Goal: Task Accomplishment & Management: Manage account settings

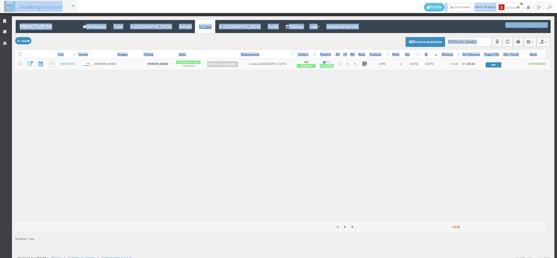
click at [400, 151] on div "Caricamento in corso Cod. Canale Gruppo Cliente Stato Sistemazione Camera Check…" at bounding box center [282, 140] width 535 height 163
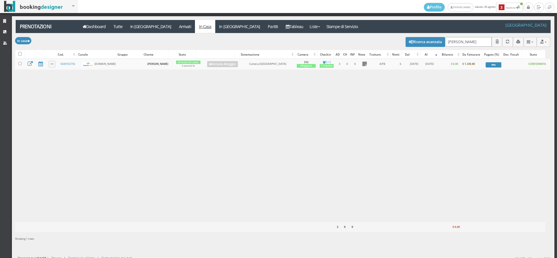
drag, startPoint x: 468, startPoint y: 44, endPoint x: 360, endPoint y: 57, distance: 109.2
click at [335, 55] on div "Modifica selezionati: Segna come "Arrivato" Segna come "Alloggiato" Segna come …" at bounding box center [282, 139] width 535 height 213
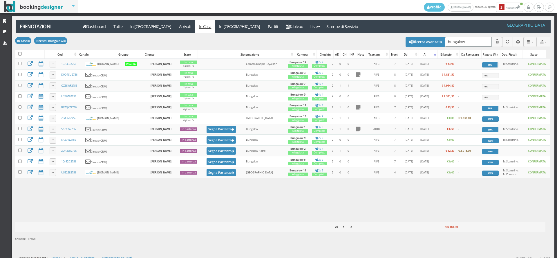
type input "bungalow6"
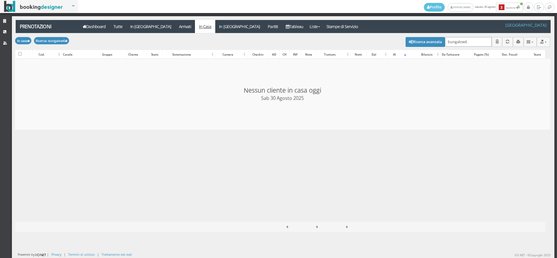
checkbox input "false"
type input "b"
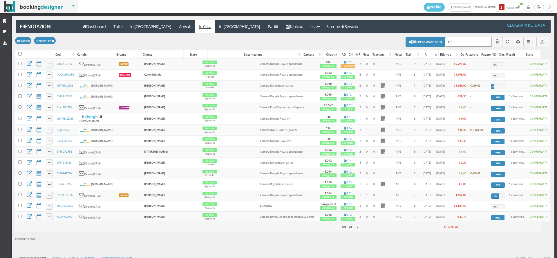
type input "r"
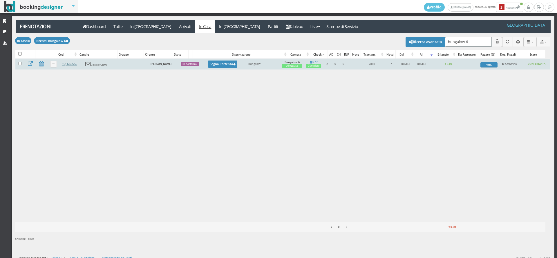
type input "bungalow 6"
click at [71, 64] on link "1QI42D2756" at bounding box center [69, 64] width 15 height 4
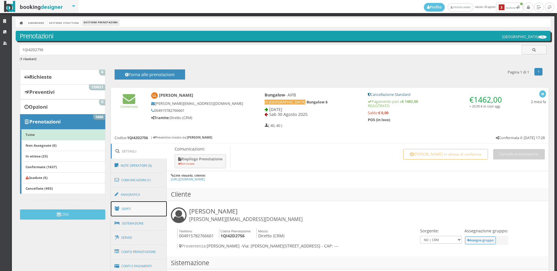
click at [129, 204] on link "Ospiti" at bounding box center [139, 208] width 56 height 15
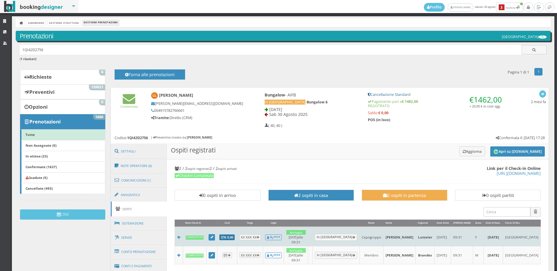
click at [233, 235] on b "€ 0,00" at bounding box center [227, 237] width 12 height 4
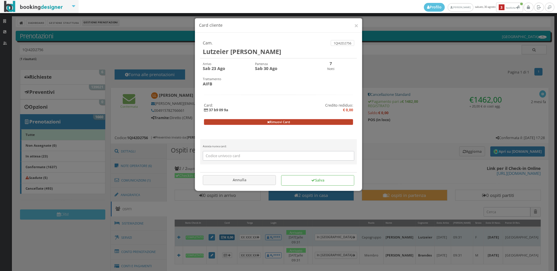
click at [256, 123] on button "Rimuovi Card" at bounding box center [278, 122] width 149 height 6
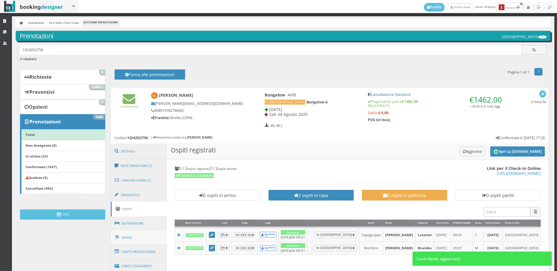
scroll to position [97, 0]
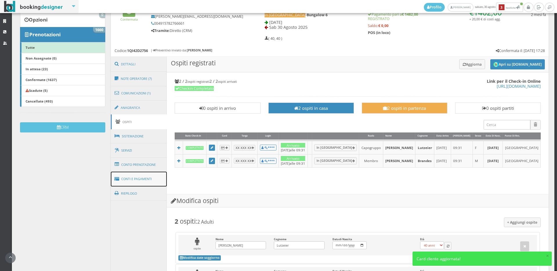
click at [146, 176] on link "Conti e Pagamenti" at bounding box center [139, 178] width 56 height 15
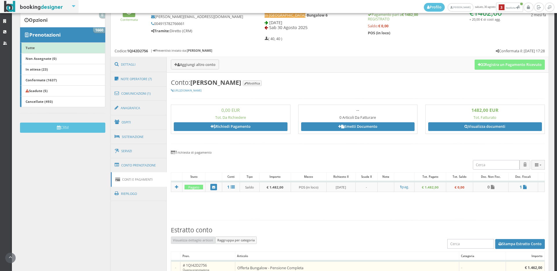
scroll to position [0, 0]
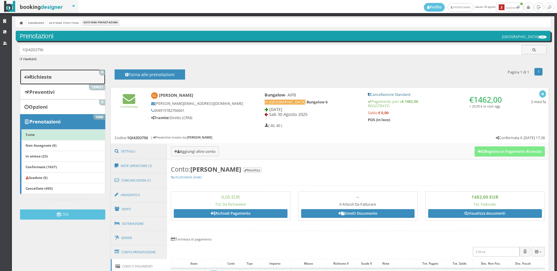
click at [66, 77] on link "Richieste 6" at bounding box center [62, 76] width 85 height 15
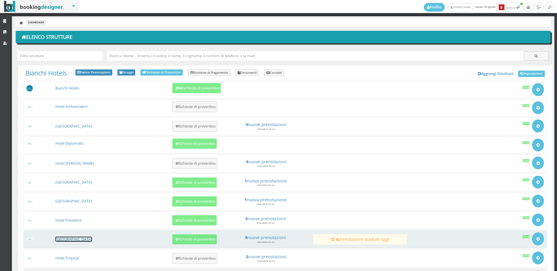
click at [78, 237] on link "[GEOGRAPHIC_DATA]" at bounding box center [73, 238] width 37 height 5
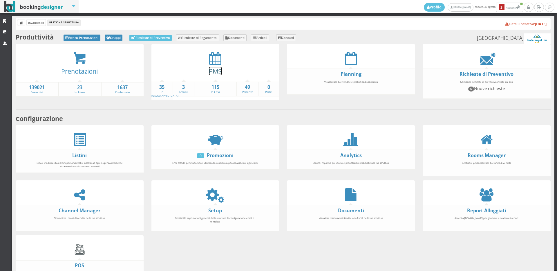
click at [209, 72] on link "PMS" at bounding box center [215, 71] width 13 height 8
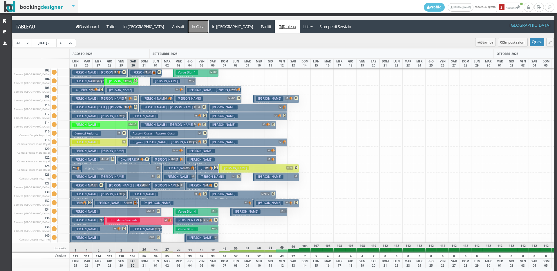
click at [188, 28] on a=pms-instay-reservations"] "In Casa" at bounding box center [198, 26] width 20 height 13
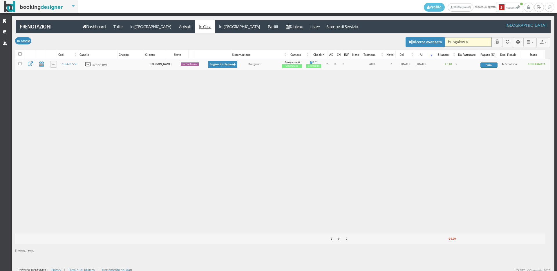
click at [465, 42] on input "bungalow 6" at bounding box center [468, 42] width 47 height 10
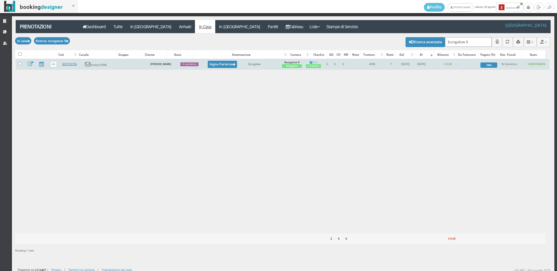
type input "bungalow 9"
click at [66, 64] on link "5RZ74Y2756" at bounding box center [69, 64] width 15 height 4
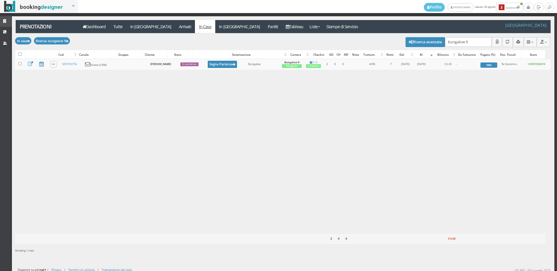
click at [4, 17] on link "Strutture" at bounding box center [6, 21] width 12 height 10
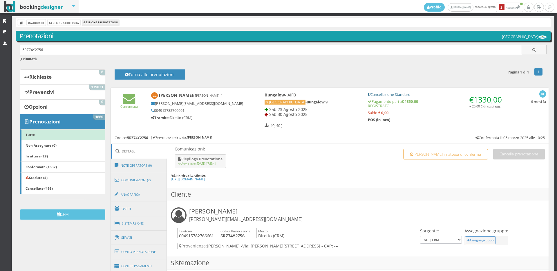
scroll to position [97, 0]
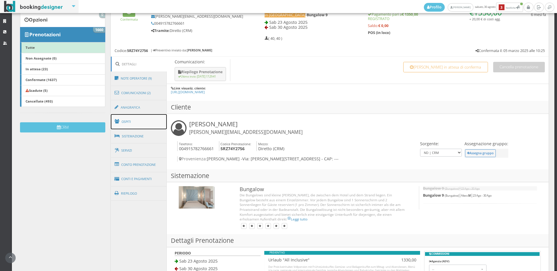
click at [132, 119] on link "Ospiti" at bounding box center [139, 121] width 56 height 15
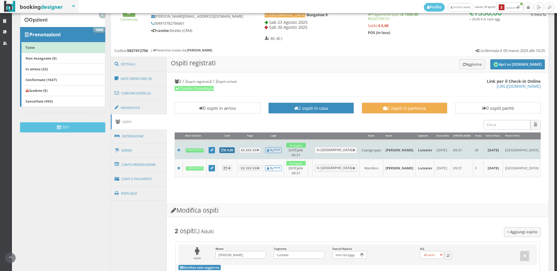
click at [228, 148] on b "€ 0,00" at bounding box center [227, 150] width 12 height 4
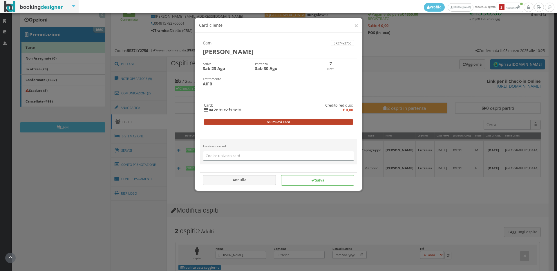
click at [244, 121] on button "Rimuovi Card" at bounding box center [278, 122] width 149 height 6
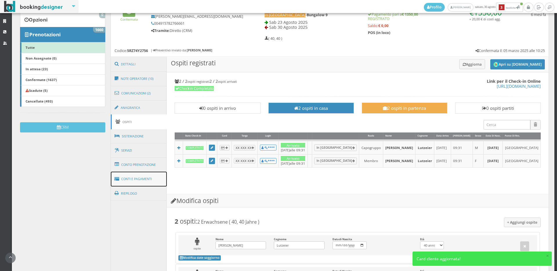
click at [158, 177] on link "Conti e Pagamenti" at bounding box center [139, 178] width 56 height 15
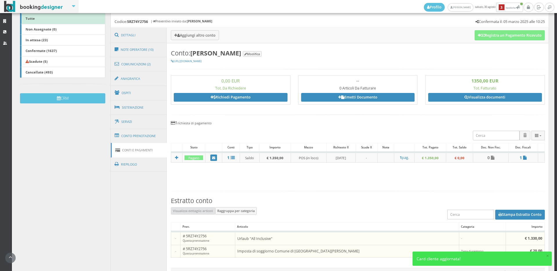
scroll to position [193, 0]
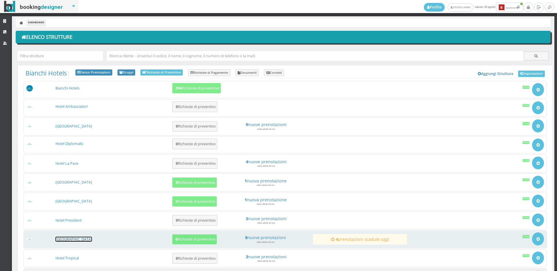
click at [74, 241] on link "[GEOGRAPHIC_DATA]" at bounding box center [73, 238] width 37 height 5
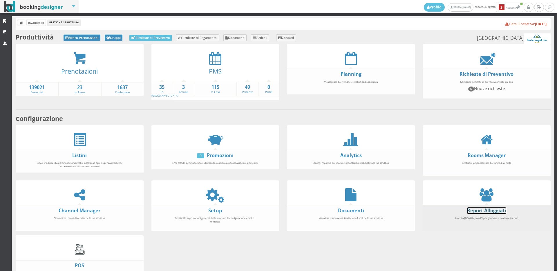
click at [477, 207] on link "Report Alloggiati" at bounding box center [486, 210] width 39 height 6
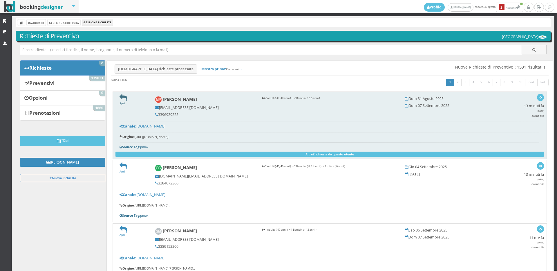
click at [125, 96] on icon at bounding box center [123, 98] width 8 height 8
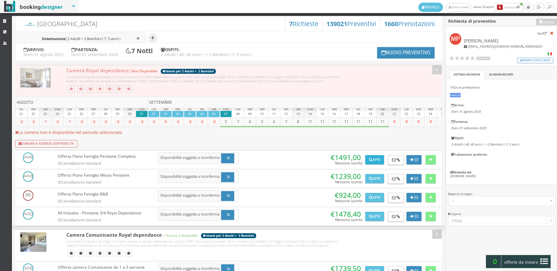
click at [377, 160] on button "Apri" at bounding box center [374, 159] width 19 height 9
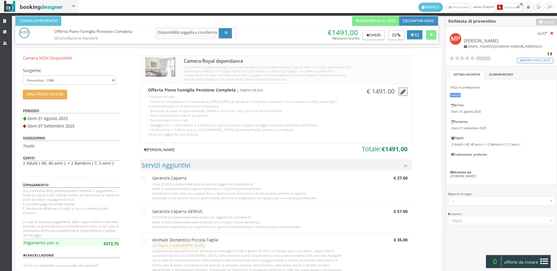
click at [168, 149] on link "Aggiungi Tariffa" at bounding box center [159, 149] width 38 height 9
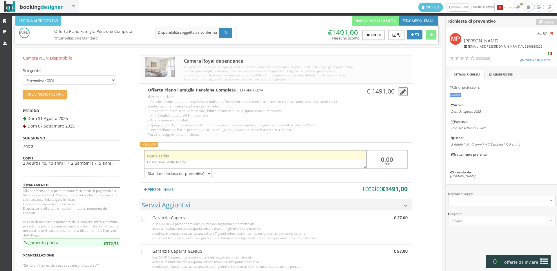
click at [177, 159] on input "text" at bounding box center [255, 155] width 222 height 10
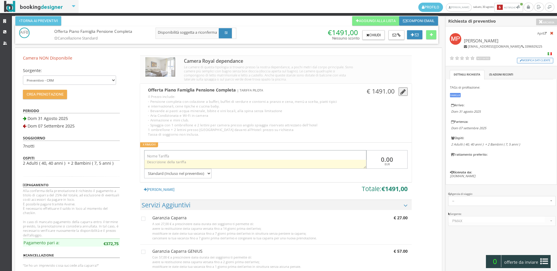
type input "Offerta"
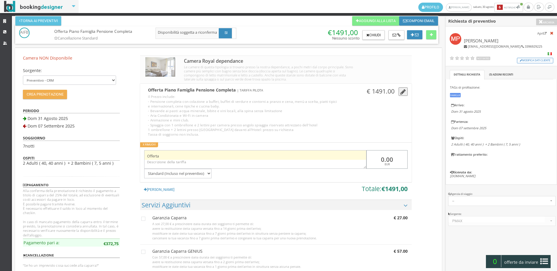
drag, startPoint x: 382, startPoint y: 156, endPoint x: 344, endPoint y: 157, distance: 37.1
click at [344, 157] on div "Offerta 0.00 EUR Standard (Incluso nel preventivo) Da pagare in loco (no accont…" at bounding box center [275, 162] width 271 height 32
drag, startPoint x: 404, startPoint y: 155, endPoint x: 350, endPoint y: 155, distance: 53.9
click at [350, 155] on div "Offerta -150 EUR Standard (Incluso nel preventivo) Da pagare in loco (no accont…" at bounding box center [275, 162] width 271 height 32
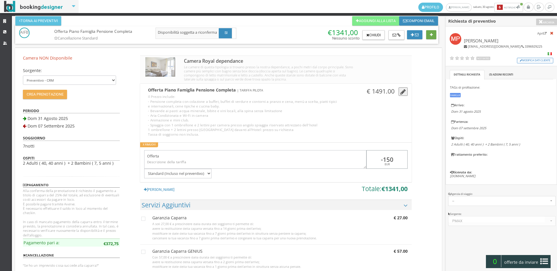
type input "-150"
click at [431, 32] on button at bounding box center [431, 34] width 10 height 9
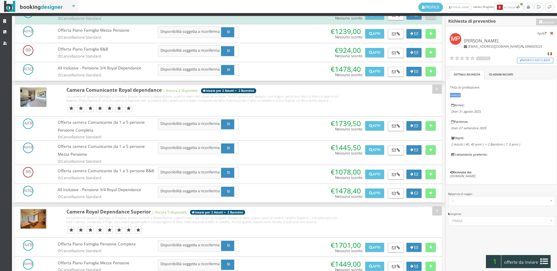
scroll to position [290, 0]
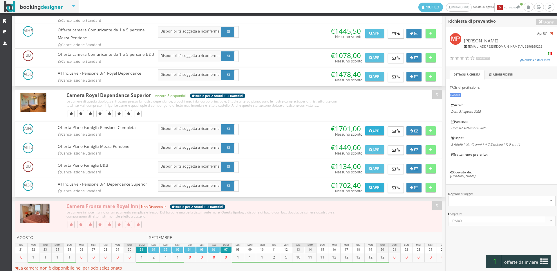
click at [373, 135] on button "Apri" at bounding box center [374, 130] width 19 height 9
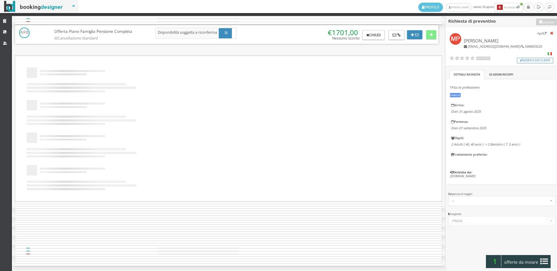
scroll to position [0, 0]
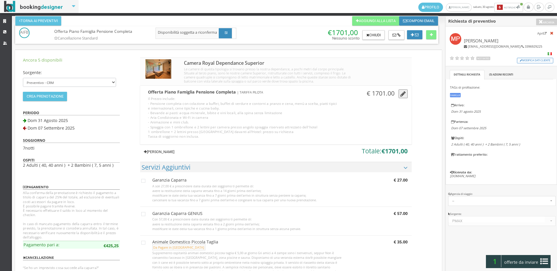
click at [166, 152] on link "Aggiungi Tariffa" at bounding box center [159, 151] width 38 height 9
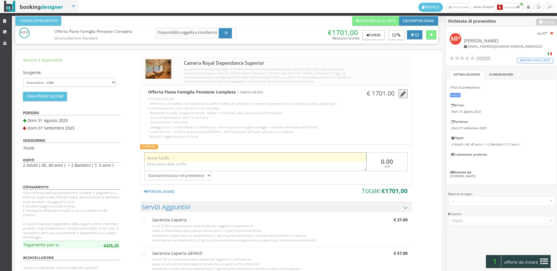
click at [169, 157] on input "text" at bounding box center [255, 157] width 222 height 10
type input "Offerta"
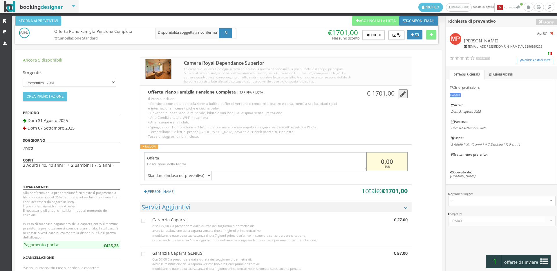
drag, startPoint x: 382, startPoint y: 159, endPoint x: 365, endPoint y: 160, distance: 17.7
click at [366, 160] on input "0.00" at bounding box center [386, 161] width 41 height 19
type input "-150"
click at [436, 35] on button at bounding box center [431, 34] width 10 height 9
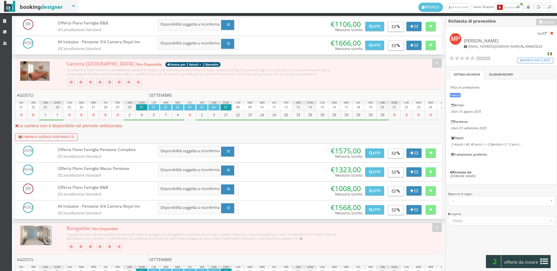
scroll to position [727, 0]
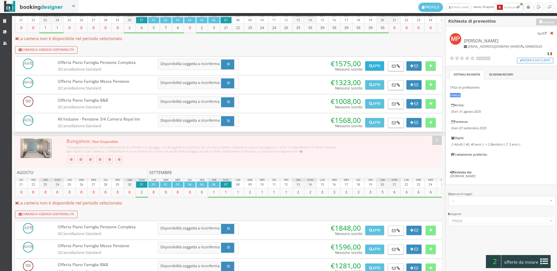
click at [376, 70] on button "Apri" at bounding box center [374, 65] width 19 height 9
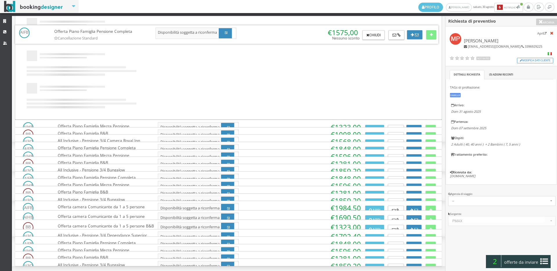
scroll to position [0, 0]
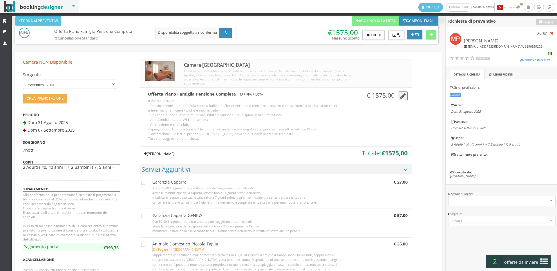
click at [163, 152] on link "[PERSON_NAME]" at bounding box center [159, 153] width 38 height 9
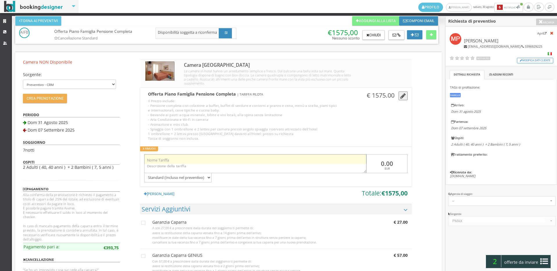
click at [164, 157] on input "text" at bounding box center [255, 159] width 222 height 10
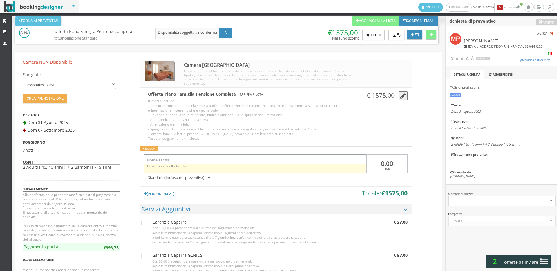
type input "Offerta"
drag, startPoint x: 362, startPoint y: 162, endPoint x: 349, endPoint y: 164, distance: 14.1
click at [349, 164] on div "Offerta 0.00 EUR Standard (Incluso nel preventivo) Da pagare in loco (no accont…" at bounding box center [275, 166] width 271 height 32
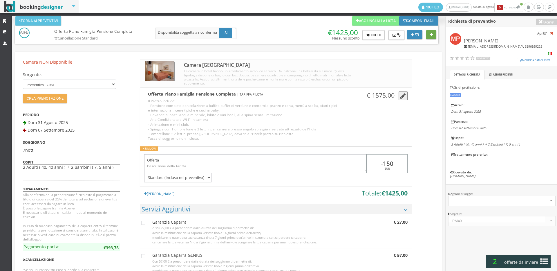
type input "-150"
click at [429, 35] on button at bounding box center [431, 34] width 10 height 9
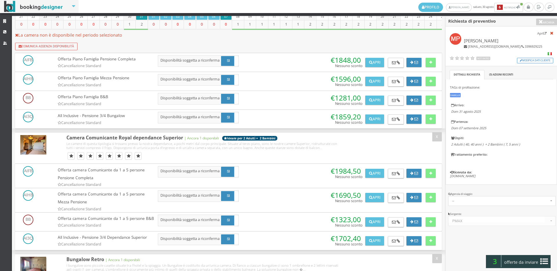
scroll to position [1234, 0]
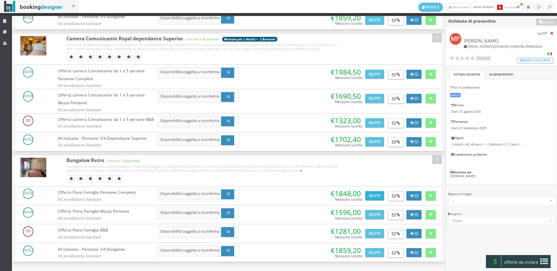
click at [370, 197] on button "Apri" at bounding box center [374, 195] width 19 height 9
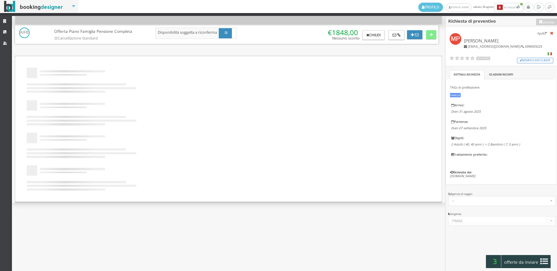
scroll to position [0, 0]
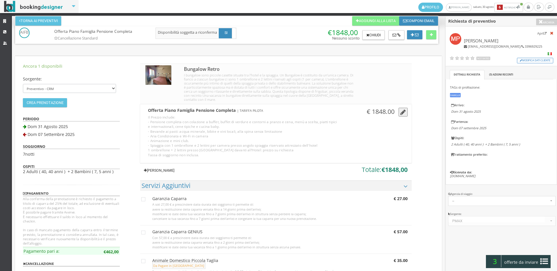
click at [173, 171] on link "[PERSON_NAME]" at bounding box center [159, 170] width 38 height 9
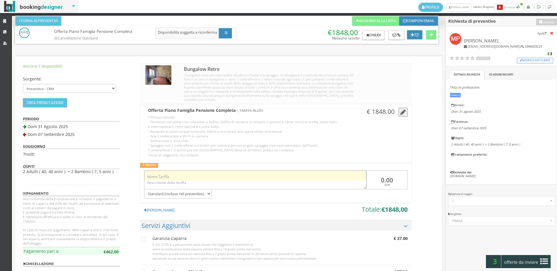
click at [184, 174] on input "text" at bounding box center [255, 175] width 222 height 10
type input "Offerta"
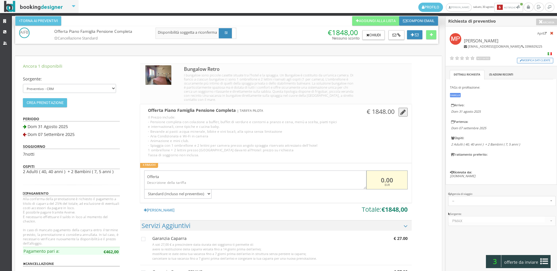
drag, startPoint x: 396, startPoint y: 177, endPoint x: 366, endPoint y: 178, distance: 30.2
click at [366, 178] on input "0.00" at bounding box center [386, 179] width 41 height 19
type input "-150"
click at [436, 33] on button at bounding box center [431, 34] width 10 height 9
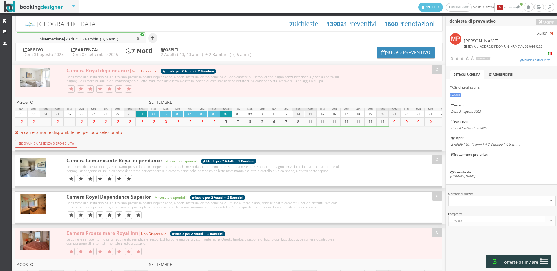
click at [527, 265] on span "offerte da inviare" at bounding box center [521, 261] width 38 height 9
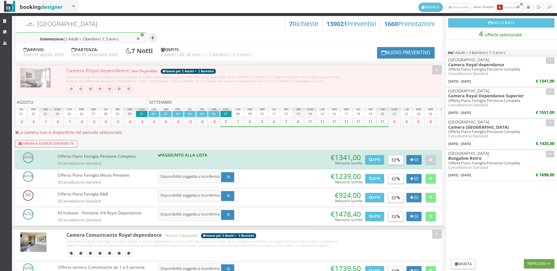
click at [540, 263] on button "Riepilogo >>" at bounding box center [539, 263] width 30 height 9
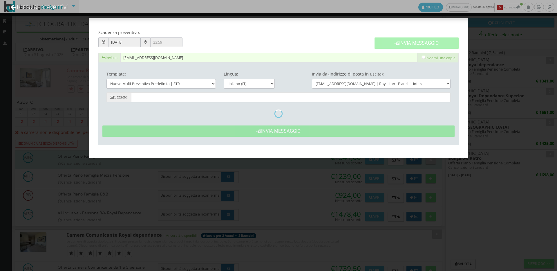
click at [406, 43] on div "Invia Messaggio" at bounding box center [416, 40] width 92 height 26
click at [376, 40] on div "Invia Messaggio" at bounding box center [416, 40] width 92 height 26
click at [404, 45] on button "Invia Messaggio" at bounding box center [416, 42] width 84 height 11
type input "Nuovo Preventivo - Michela Piacentini dal 31/08/2025 al 07/09/2025"
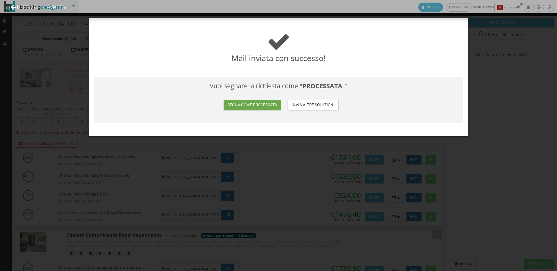
click at [248, 109] on button "Segna come processata" at bounding box center [252, 105] width 57 height 10
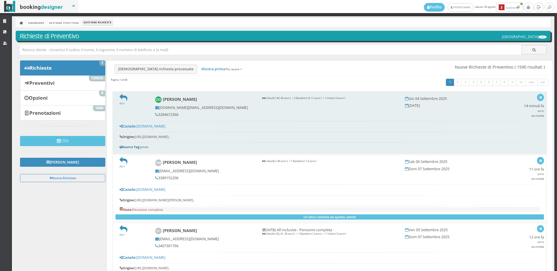
scroll to position [32, 0]
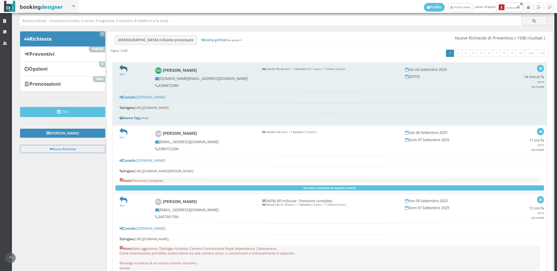
click at [121, 67] on icon at bounding box center [123, 69] width 8 height 8
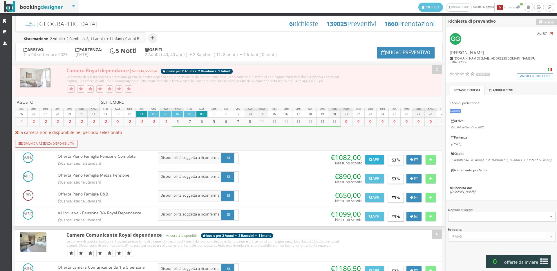
click at [372, 161] on button "Apri" at bounding box center [374, 159] width 19 height 9
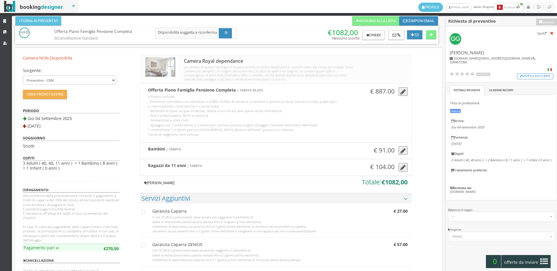
click at [151, 182] on link "Aggiungi Tariffa" at bounding box center [159, 182] width 38 height 9
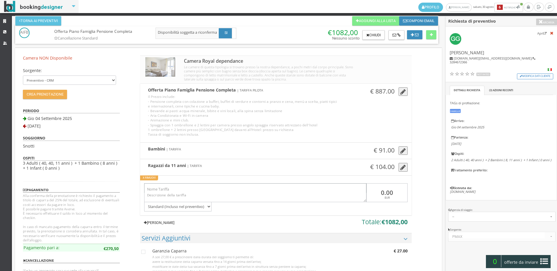
click at [161, 188] on input "text" at bounding box center [255, 188] width 222 height 10
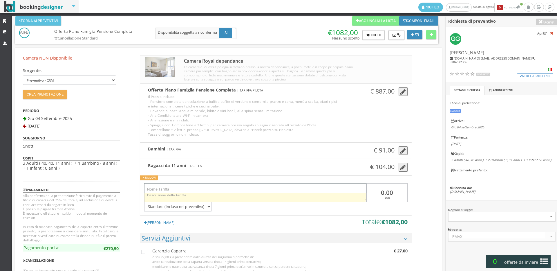
type input "Offerta"
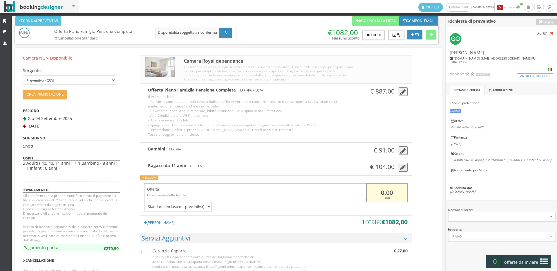
drag, startPoint x: 386, startPoint y: 190, endPoint x: 380, endPoint y: 193, distance: 6.0
click at [380, 193] on input "0.00" at bounding box center [386, 192] width 41 height 19
drag, startPoint x: 394, startPoint y: 195, endPoint x: 371, endPoint y: 195, distance: 22.3
click at [371, 195] on input "0.00" at bounding box center [386, 192] width 41 height 19
click at [373, 192] on input "100.00" at bounding box center [386, 192] width 41 height 19
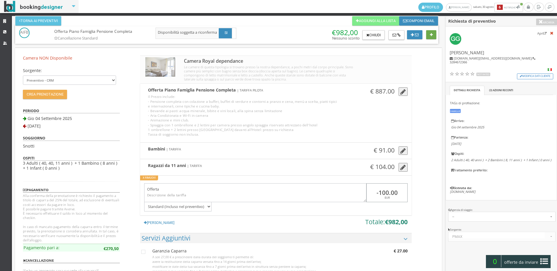
type input "-100.00"
click at [433, 35] on button at bounding box center [431, 34] width 10 height 9
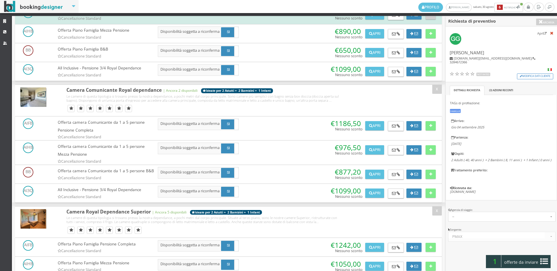
scroll to position [387, 0]
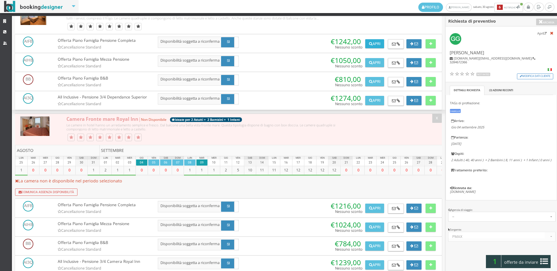
click at [377, 48] on button "Apri" at bounding box center [374, 43] width 19 height 9
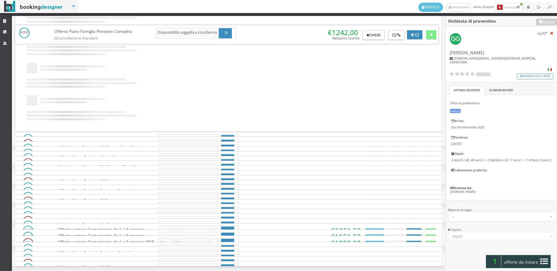
scroll to position [0, 0]
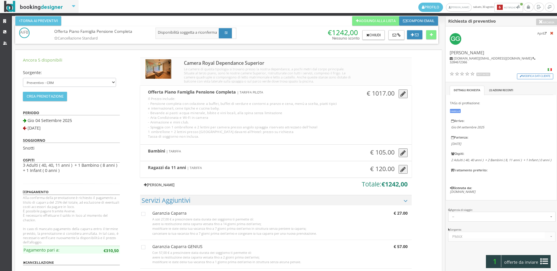
click at [160, 188] on link "[PERSON_NAME]" at bounding box center [159, 184] width 38 height 9
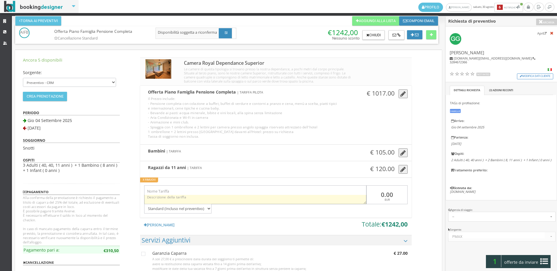
click at [179, 196] on textarea at bounding box center [255, 199] width 222 height 9
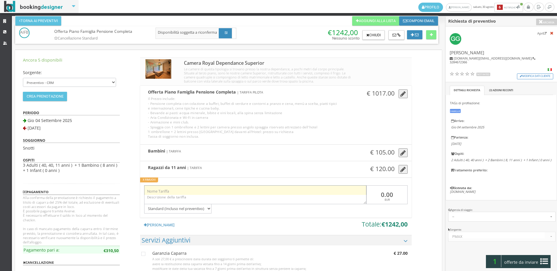
click at [181, 188] on input "text" at bounding box center [255, 190] width 222 height 10
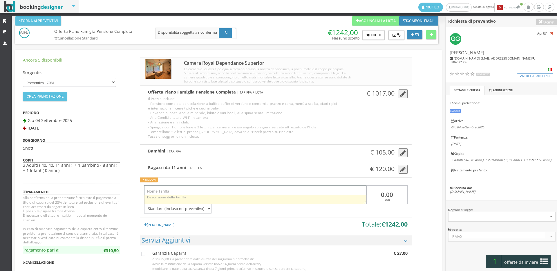
type input "Offerta"
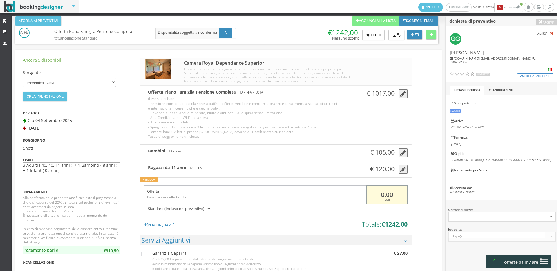
drag, startPoint x: 400, startPoint y: 192, endPoint x: 367, endPoint y: 194, distance: 33.1
click at [367, 194] on input "0.00" at bounding box center [386, 194] width 41 height 19
type input "-100"
click at [434, 35] on button at bounding box center [431, 34] width 10 height 9
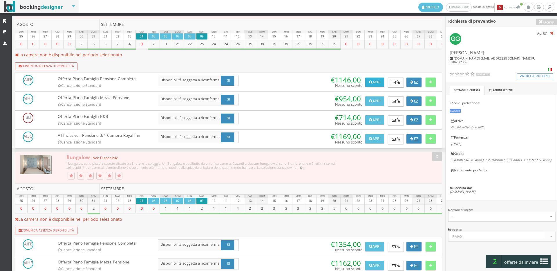
click at [374, 87] on button "Apri" at bounding box center [374, 81] width 19 height 9
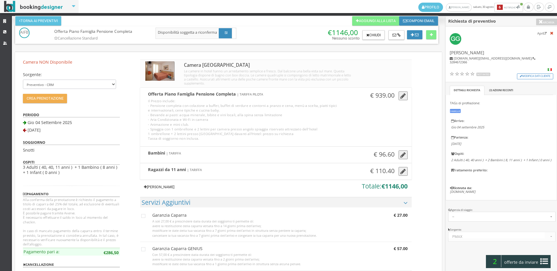
click at [158, 188] on link "[PERSON_NAME]" at bounding box center [159, 186] width 38 height 9
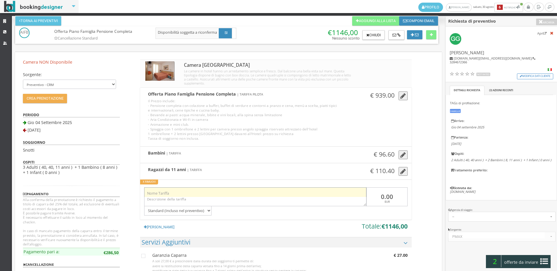
click at [162, 193] on input "text" at bounding box center [255, 192] width 222 height 10
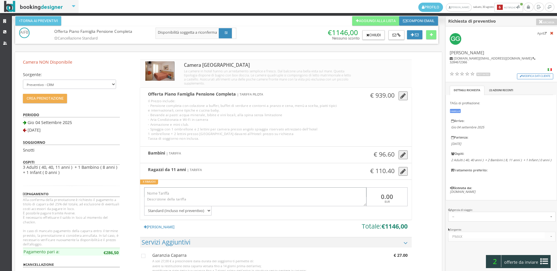
type input "Offerta"
drag, startPoint x: 400, startPoint y: 194, endPoint x: 367, endPoint y: 195, distance: 32.8
click at [367, 195] on input "0.00" at bounding box center [386, 196] width 41 height 19
click at [372, 193] on input "100.00" at bounding box center [386, 196] width 41 height 19
type input "-100.00"
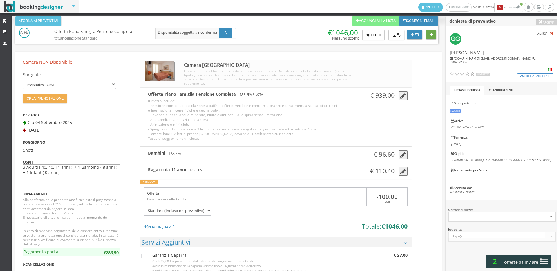
click at [428, 35] on button at bounding box center [431, 34] width 10 height 9
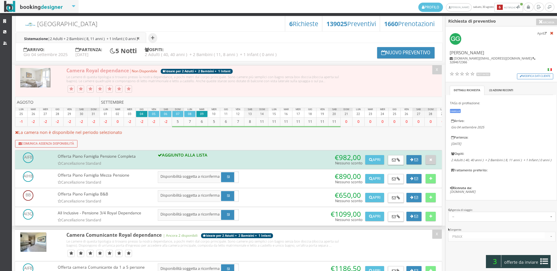
click at [526, 257] on span "offerte da inviare" at bounding box center [521, 261] width 38 height 9
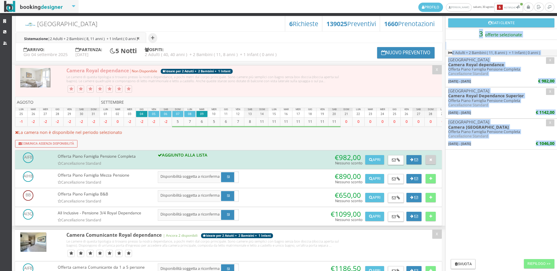
click at [526, 257] on h2 "Svuota Riepilogo >>" at bounding box center [500, 263] width 111 height 15
click at [526, 261] on button "Riepilogo >>" at bounding box center [539, 263] width 30 height 9
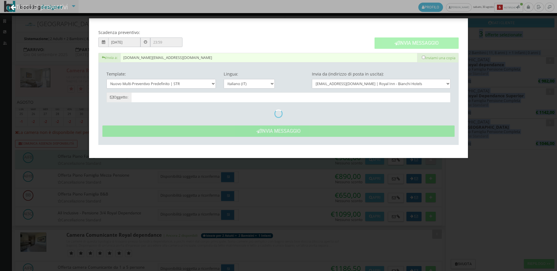
click at [397, 43] on icon at bounding box center [396, 43] width 5 height 5
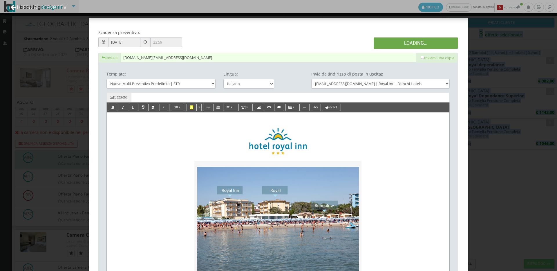
type input "Nuovo Preventivo - Giuseppe Grandi dal 04/09/2025 al 09/09/2025"
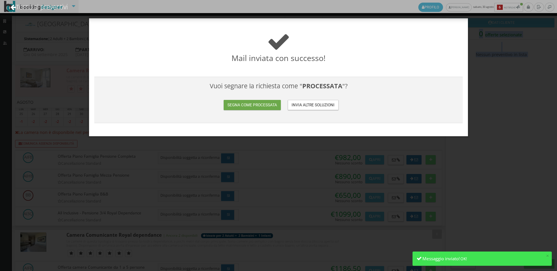
click at [262, 106] on button "Segna come processata" at bounding box center [252, 105] width 57 height 10
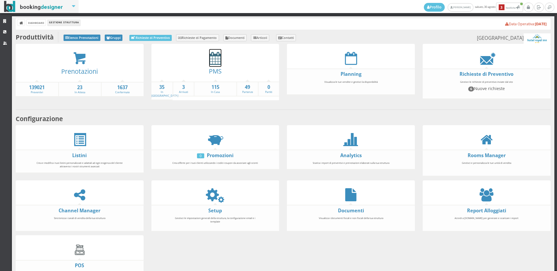
click at [213, 61] on icon at bounding box center [215, 58] width 12 height 13
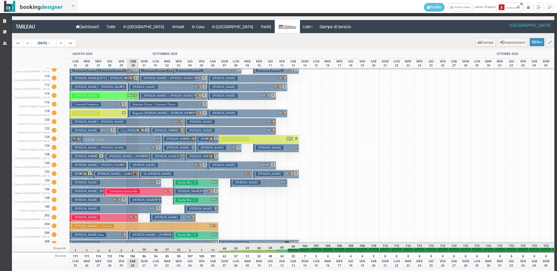
scroll to position [87, 0]
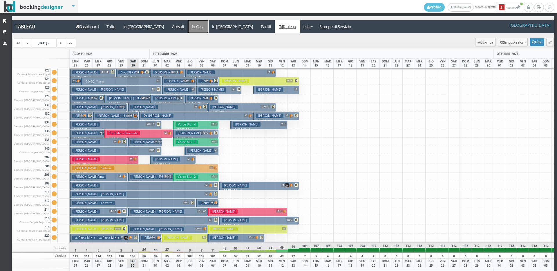
click at [188, 26] on a=pms-instay-reservations"] "In Casa" at bounding box center [198, 26] width 20 height 13
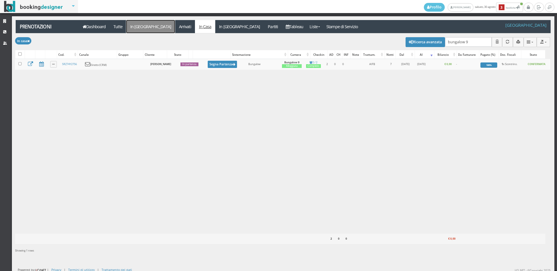
click at [134, 31] on link "In [GEOGRAPHIC_DATA]" at bounding box center [150, 26] width 49 height 13
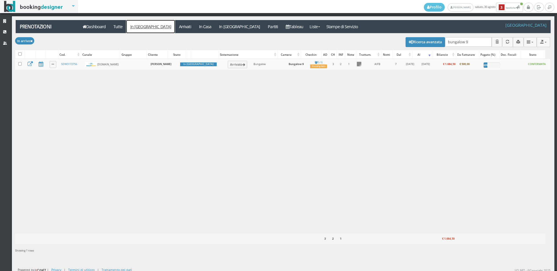
click at [134, 31] on link "In [GEOGRAPHIC_DATA]" at bounding box center [150, 26] width 49 height 13
click at [471, 43] on input "bungalow 9" at bounding box center [468, 42] width 47 height 10
type input "b"
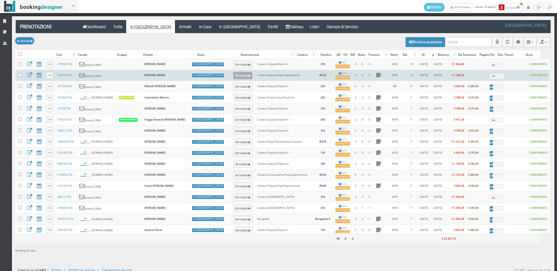
click at [233, 78] on button "Arrivato" at bounding box center [242, 76] width 19 height 8
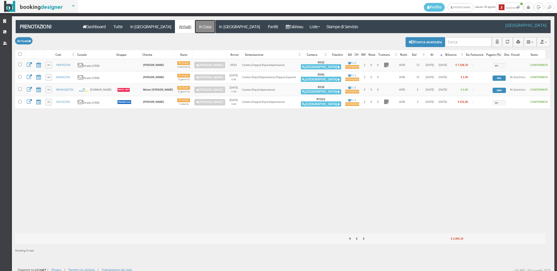
click at [195, 25] on link "In Casa" at bounding box center [205, 26] width 20 height 13
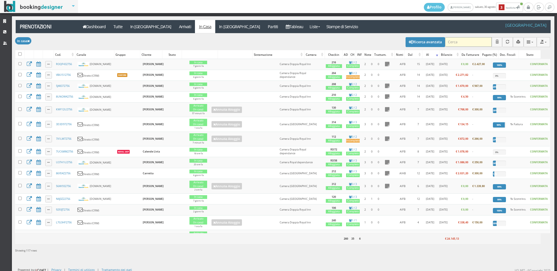
click at [455, 40] on input "search" at bounding box center [468, 42] width 47 height 10
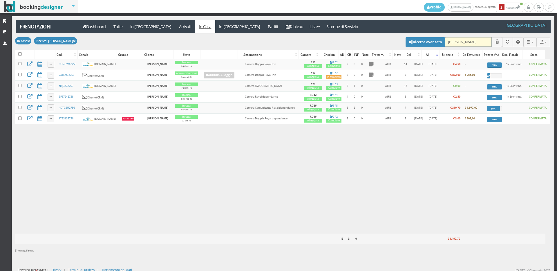
click at [471, 44] on input "[PERSON_NAME]" at bounding box center [468, 42] width 47 height 10
type input "b"
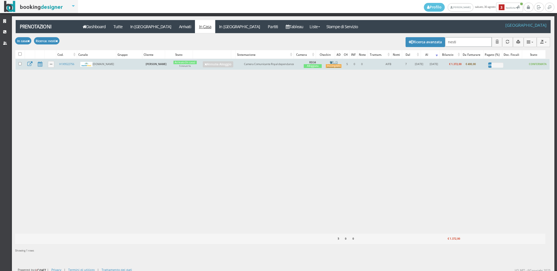
type input "nesti"
click at [326, 67] on div "Incompleto" at bounding box center [334, 66] width 16 height 4
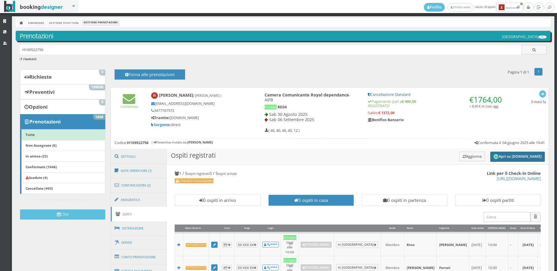
click at [527, 153] on button "Apri su [DOMAIN_NAME]" at bounding box center [517, 156] width 55 height 10
